Goal: Information Seeking & Learning: Check status

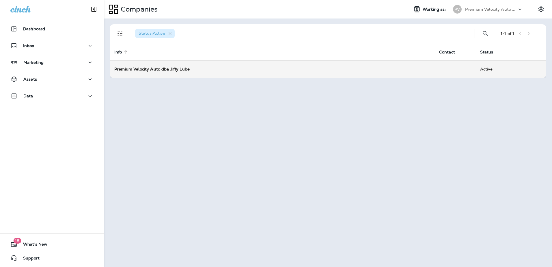
click at [142, 68] on strong "Premium Velocity Auto dba Jiffy Lube" at bounding box center [151, 68] width 75 height 5
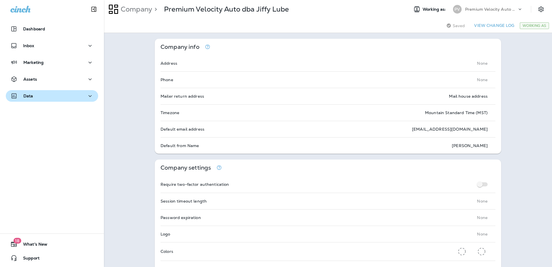
click at [88, 97] on icon "button" at bounding box center [90, 95] width 7 height 7
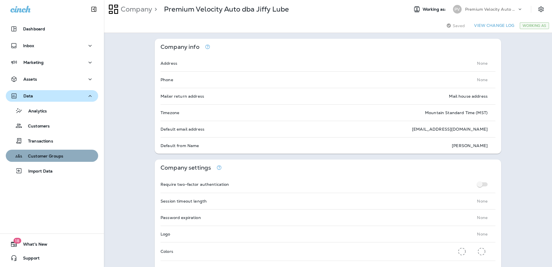
click at [65, 158] on div "Customer Groups" at bounding box center [52, 155] width 88 height 9
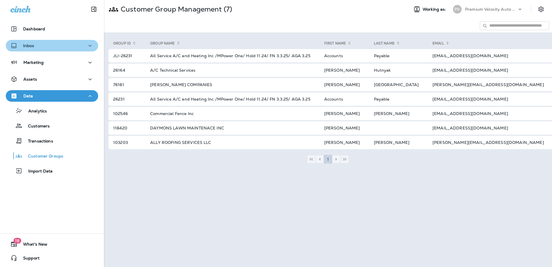
click at [90, 47] on icon "button" at bounding box center [90, 45] width 7 height 7
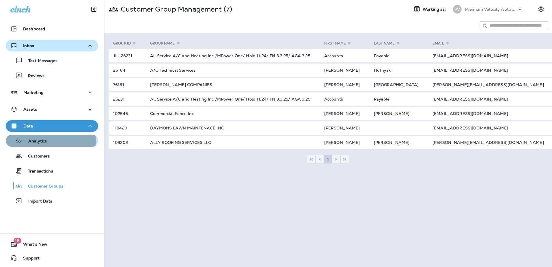
click at [46, 141] on p "Analytics" at bounding box center [35, 141] width 24 height 5
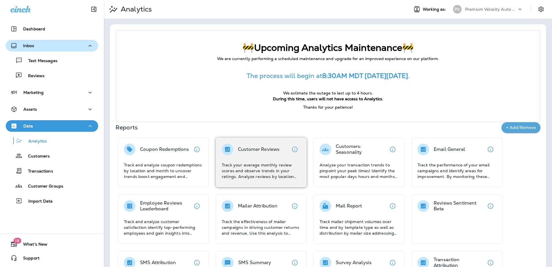
click at [266, 162] on p "Track your average monthly review scores and observe trends in your ratings. An…" at bounding box center [261, 170] width 79 height 17
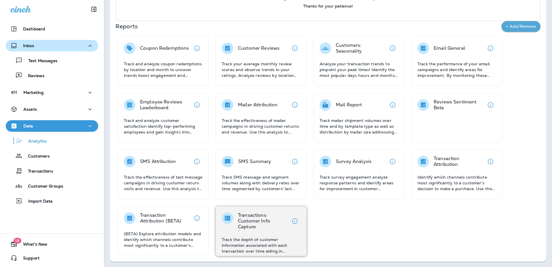
scroll to position [102, 0]
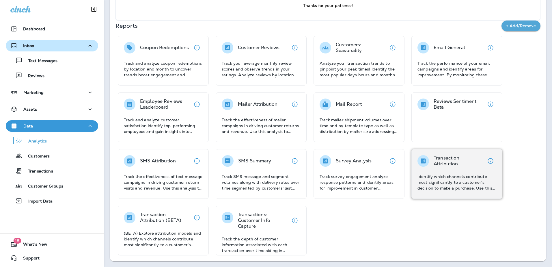
click at [448, 182] on p "Identify which channels contribute most significantly to a customer's decision …" at bounding box center [456, 181] width 79 height 17
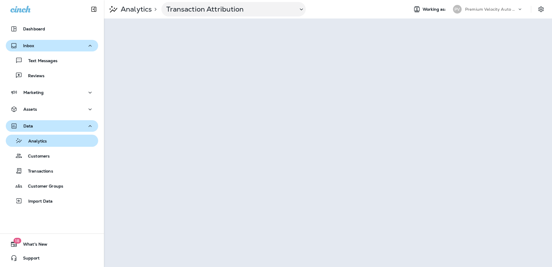
click at [47, 141] on div "Analytics" at bounding box center [52, 140] width 88 height 9
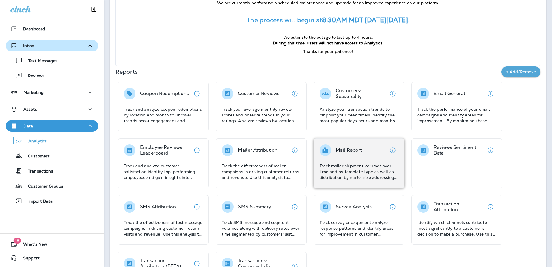
scroll to position [58, 0]
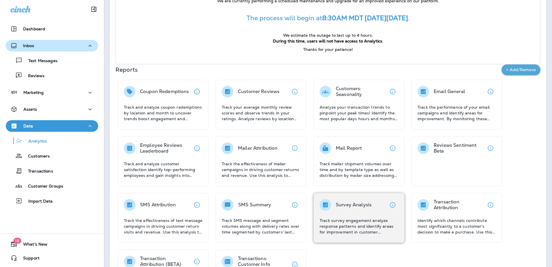
click at [357, 222] on p "Track survey engagement analyze response patterns and identify areas for improv…" at bounding box center [358, 225] width 79 height 17
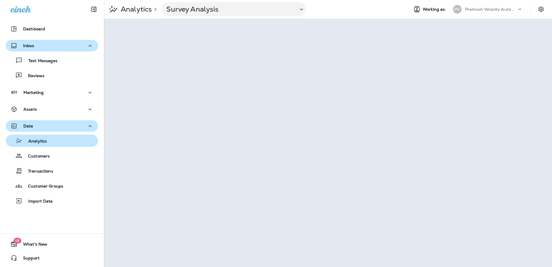
click at [40, 141] on p "Analytics" at bounding box center [35, 141] width 24 height 5
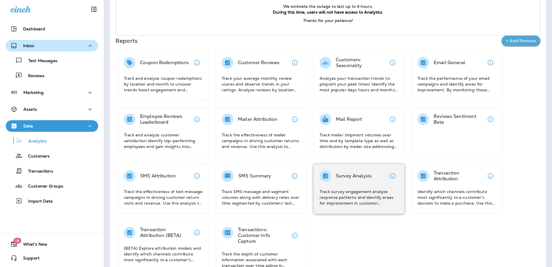
scroll to position [102, 0]
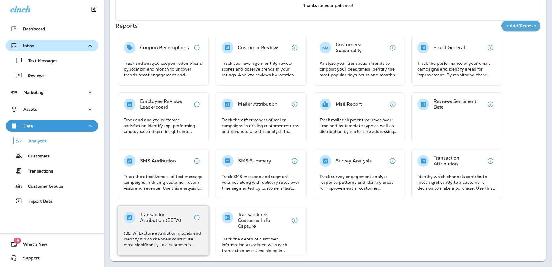
click at [163, 236] on p "(BETA) Explore attribution models and identify which channels contribute most s…" at bounding box center [163, 238] width 79 height 17
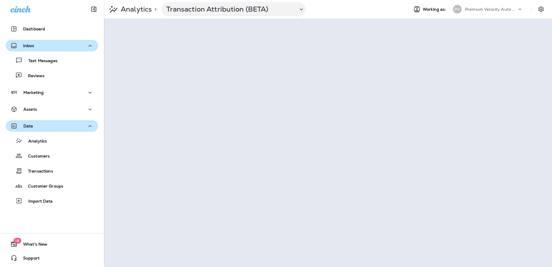
click at [87, 207] on div "Data Analytics Customers Transactions Customer Groups Import Data" at bounding box center [52, 164] width 104 height 89
click at [31, 76] on p "Reviews" at bounding box center [33, 75] width 22 height 5
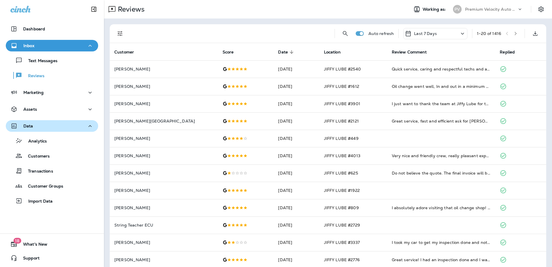
click at [461, 33] on icon at bounding box center [462, 34] width 3 height 2
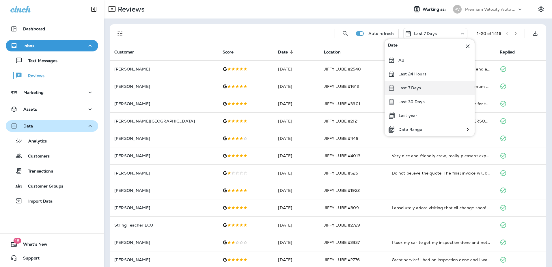
click at [401, 87] on p "Last 7 Days" at bounding box center [409, 87] width 23 height 5
